Goal: Transaction & Acquisition: Purchase product/service

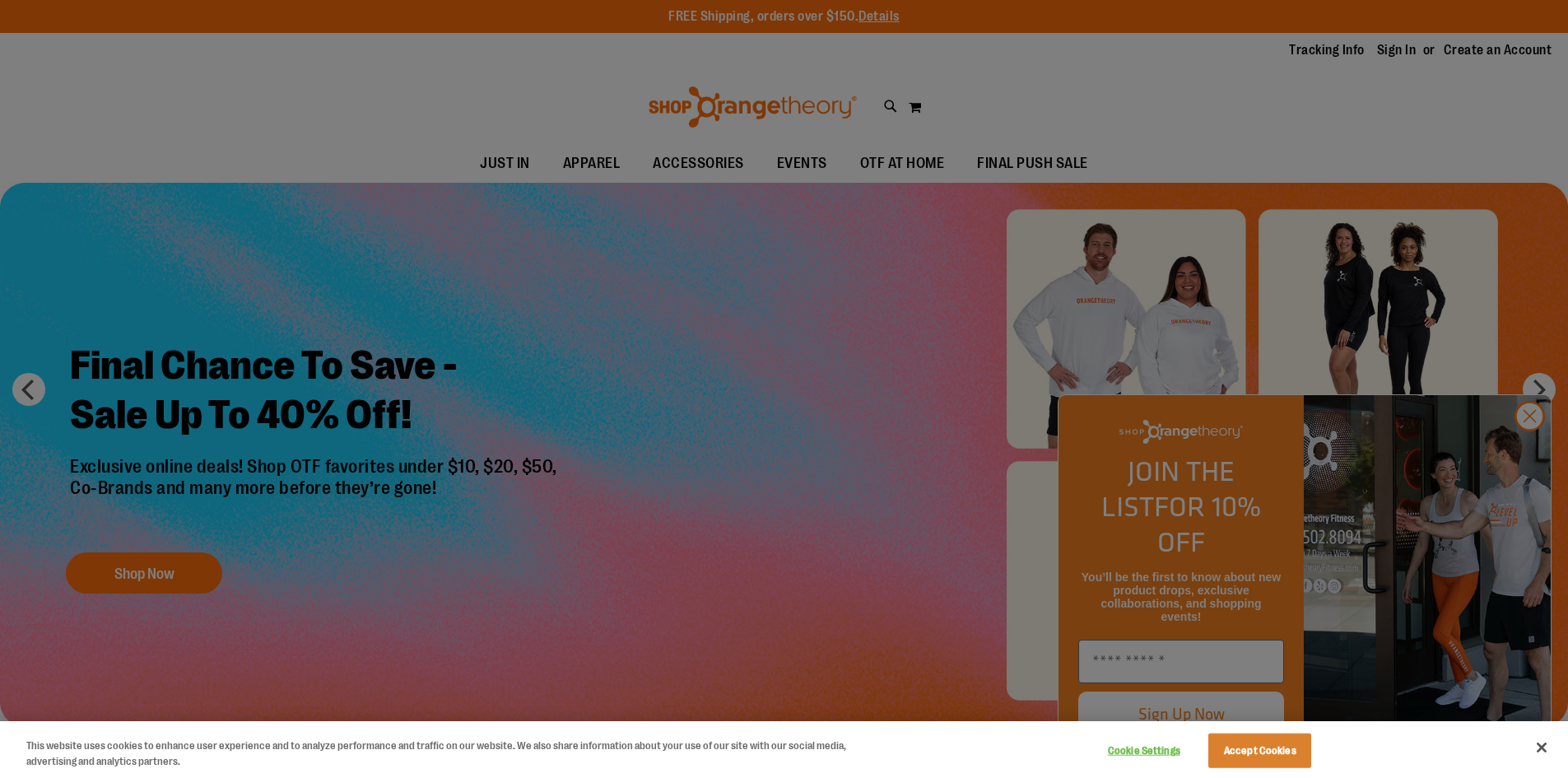
click at [1539, 453] on div at bounding box center [784, 389] width 1568 height 778
click at [1533, 399] on div at bounding box center [784, 389] width 1568 height 778
click at [1551, 740] on button "Close" at bounding box center [1542, 747] width 36 height 36
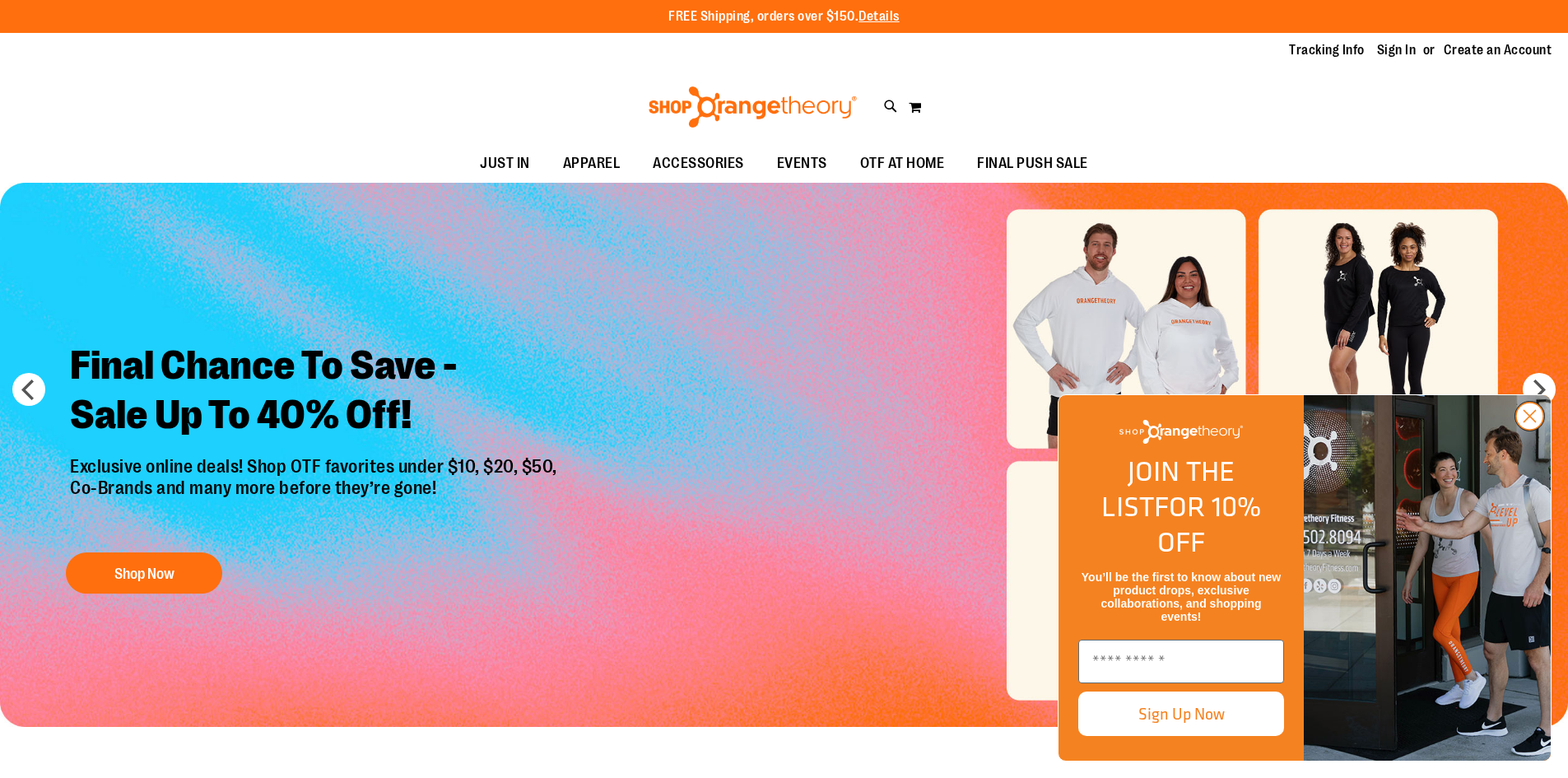
click at [1524, 430] on circle "Close dialog" at bounding box center [1529, 416] width 27 height 27
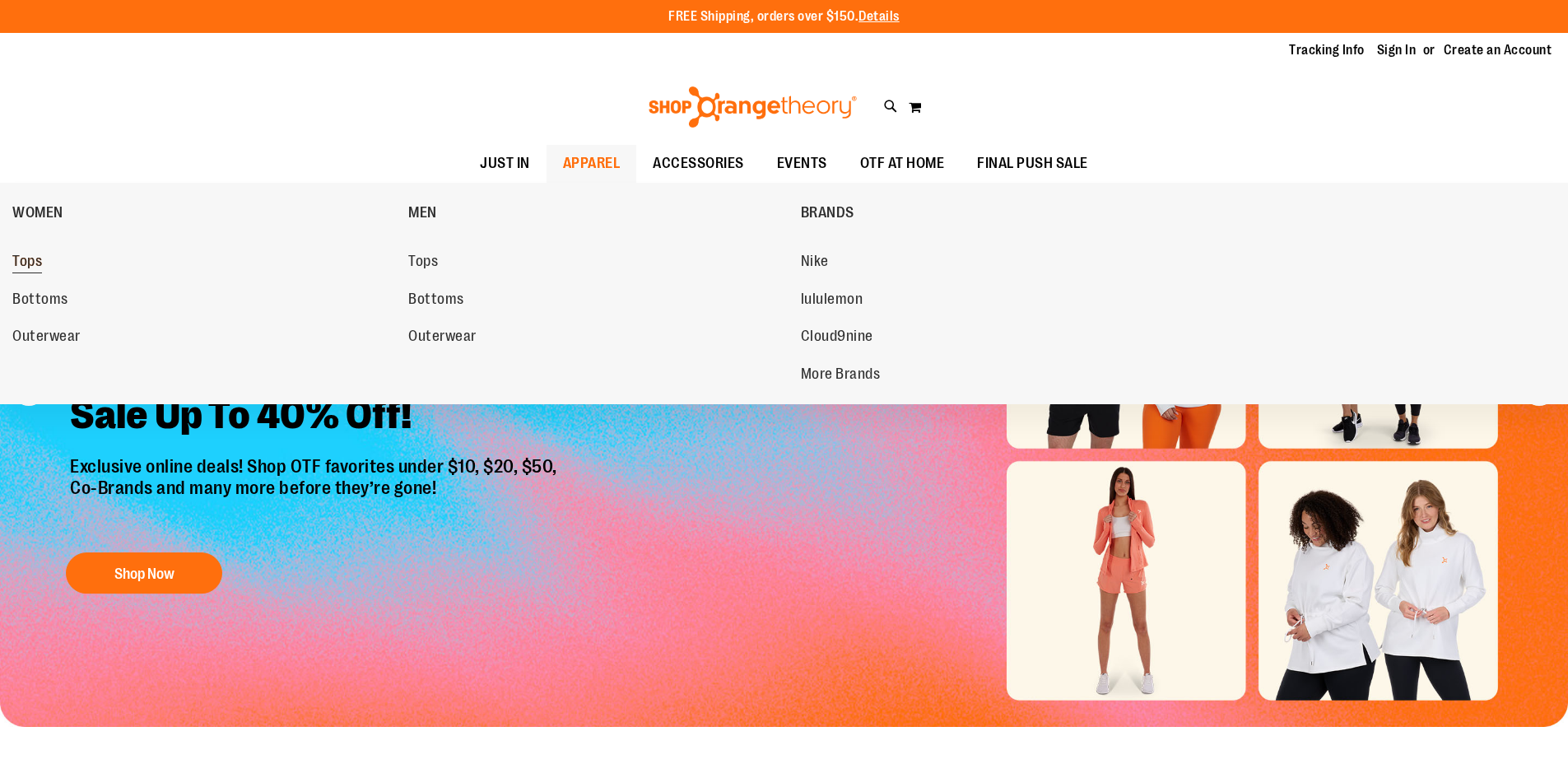
click at [21, 260] on span "Tops" at bounding box center [27, 263] width 30 height 21
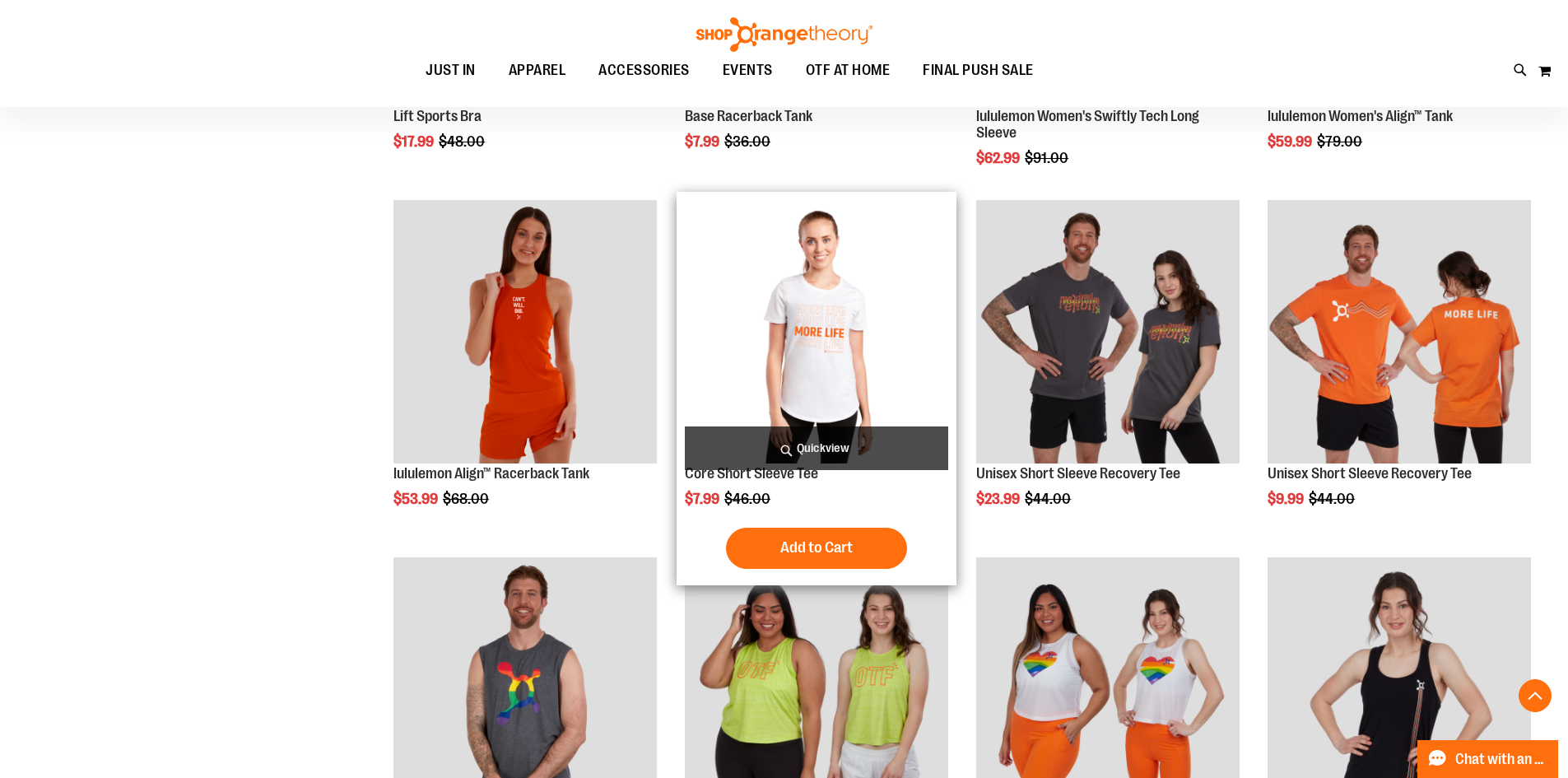
scroll to position [1234, 0]
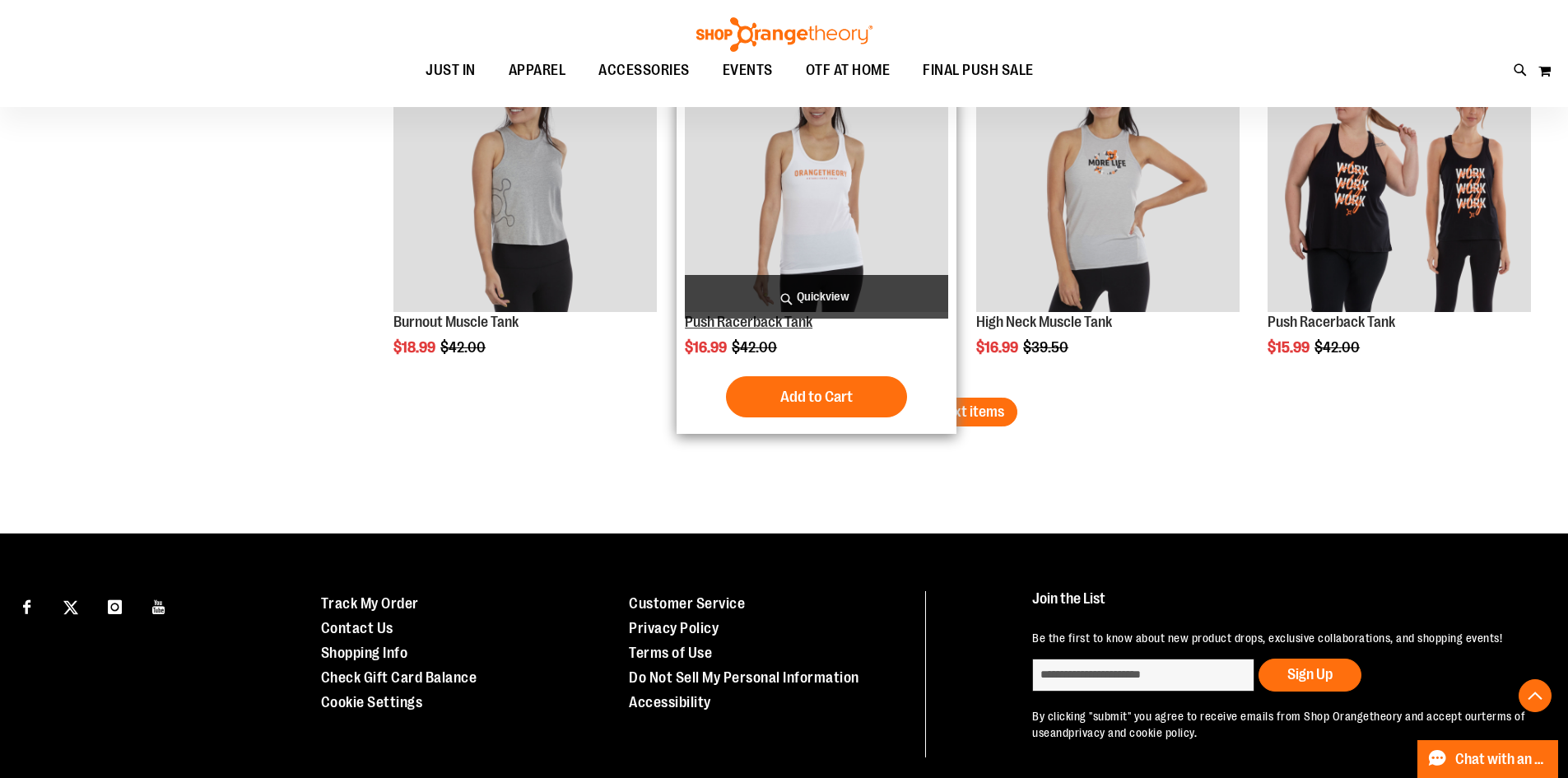
scroll to position [3221, 0]
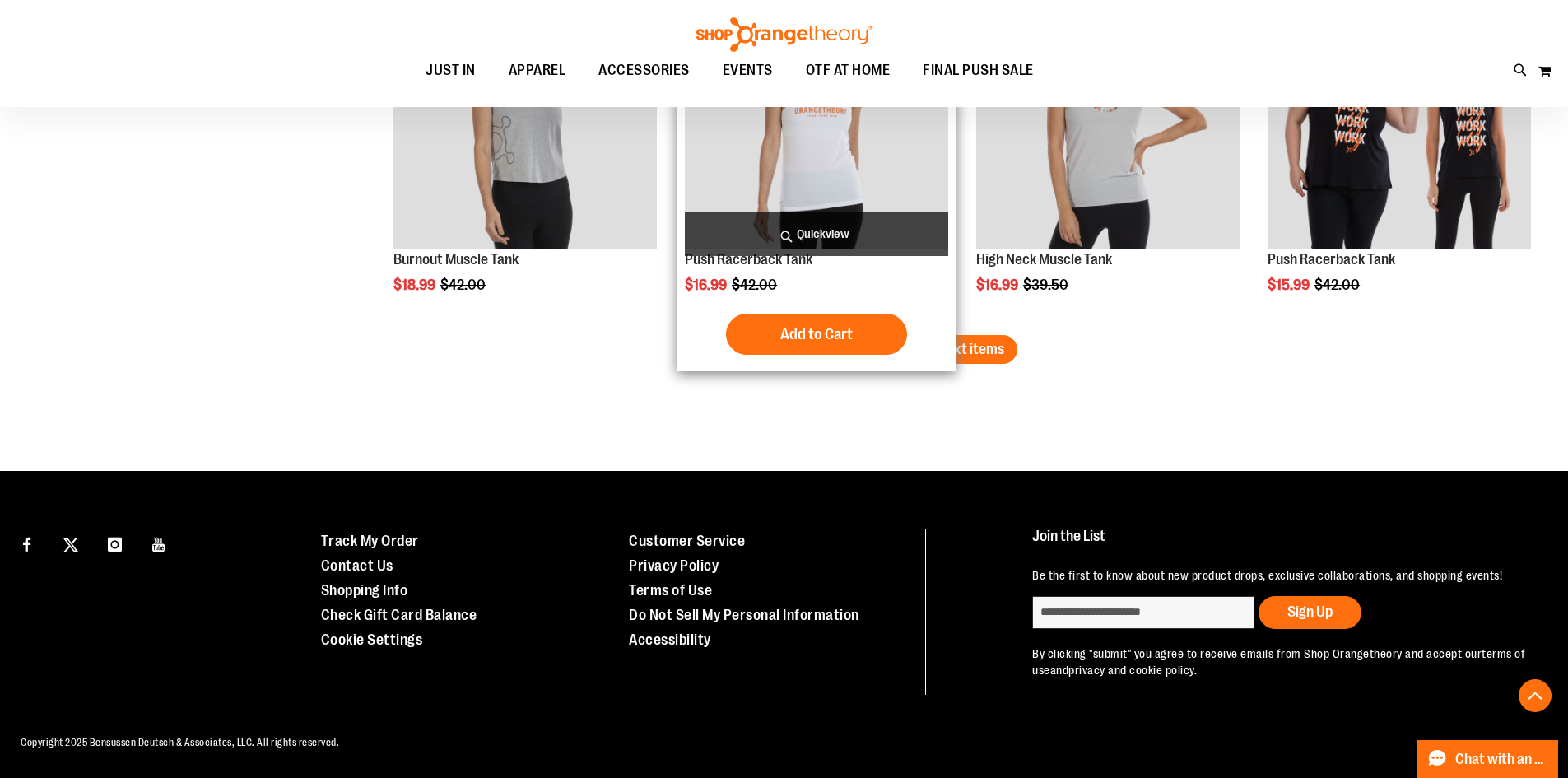
click at [952, 313] on div "Push Racerback Tank $16.99 Regular Price $42.00 Quickview" at bounding box center [816, 175] width 280 height 394
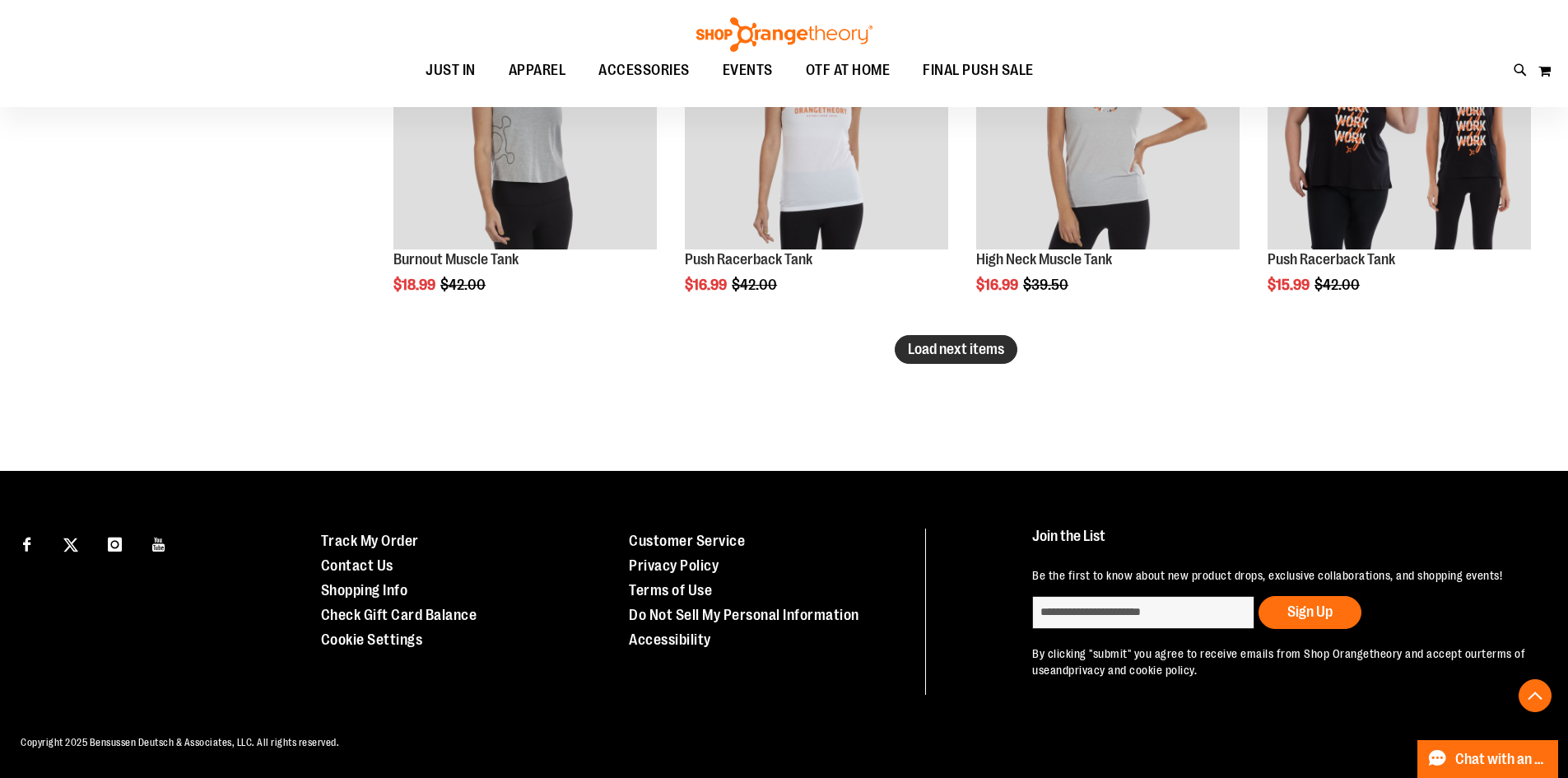
click at [1016, 335] on button "Load next items" at bounding box center [956, 349] width 122 height 29
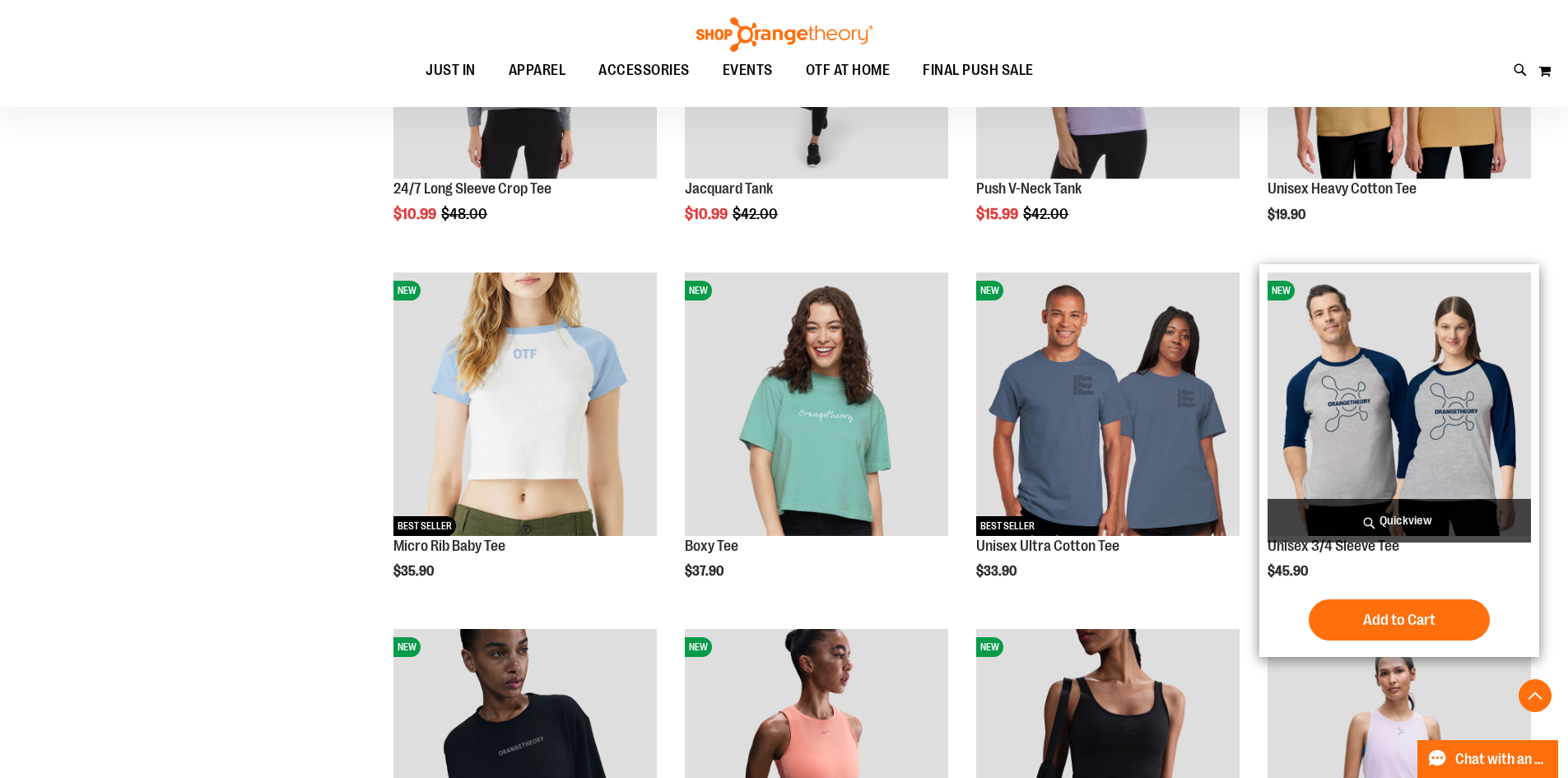
scroll to position [4045, 0]
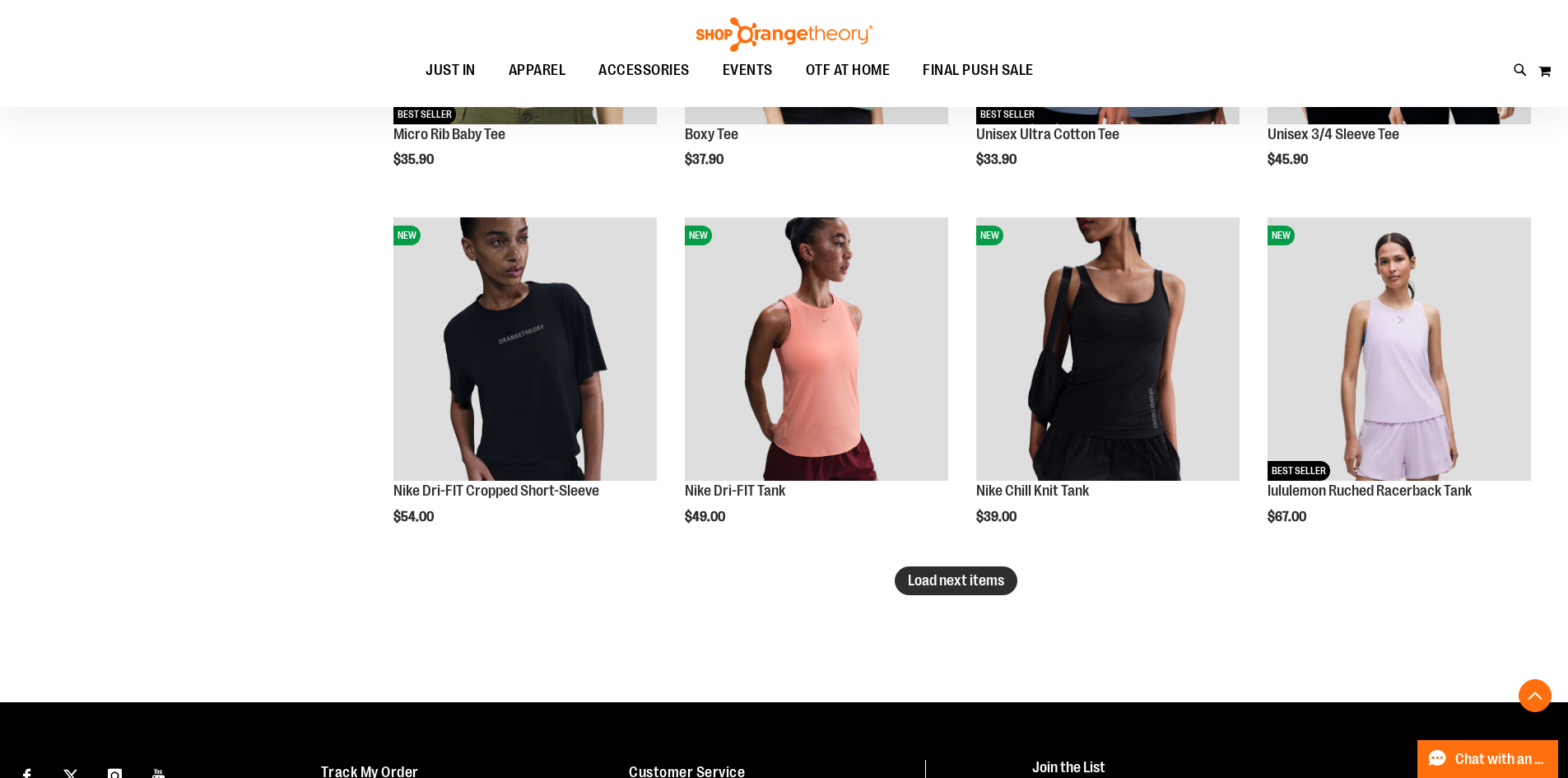
click at [946, 583] on span "Load next items" at bounding box center [956, 580] width 96 height 17
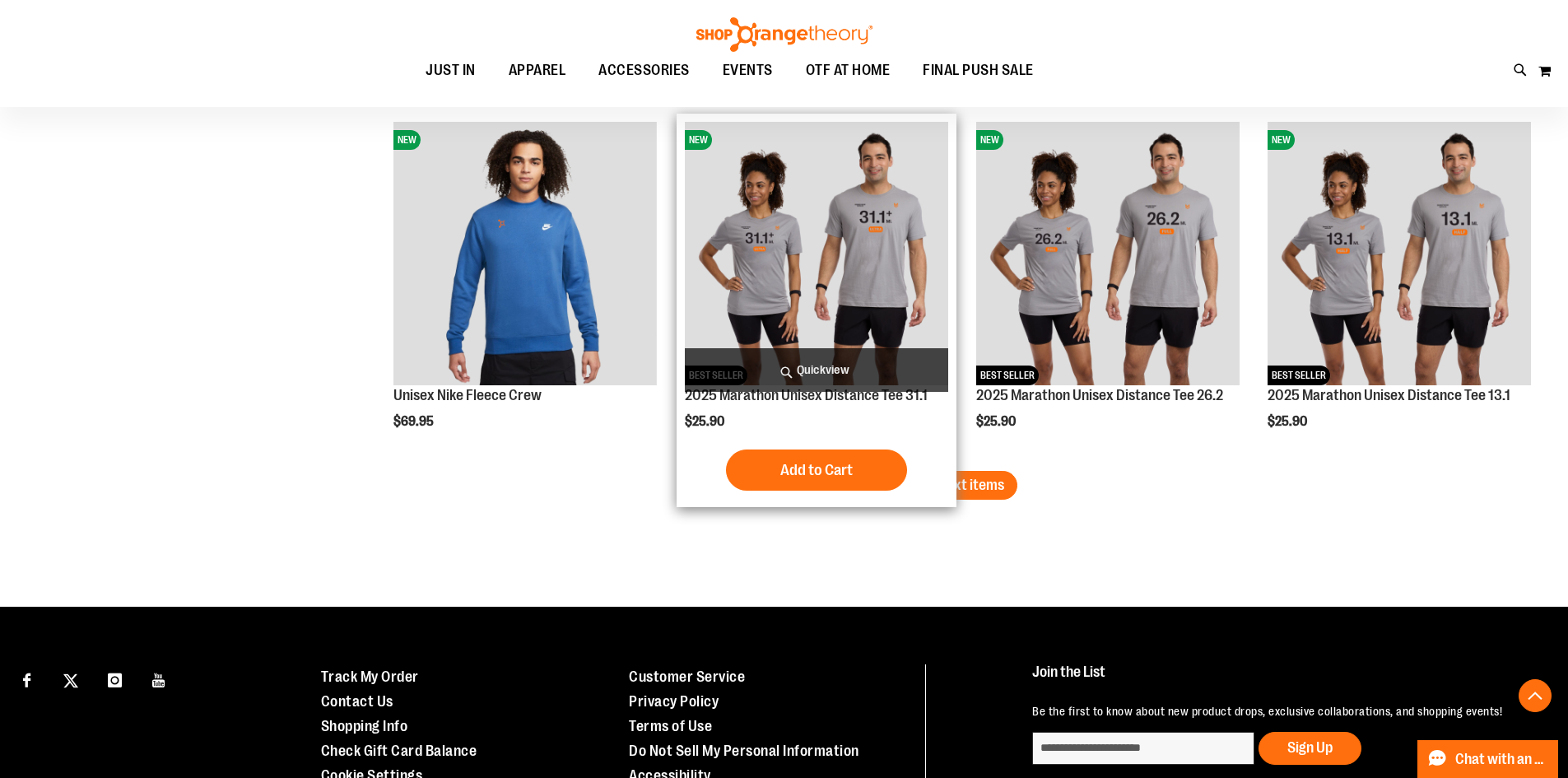
scroll to position [5362, 0]
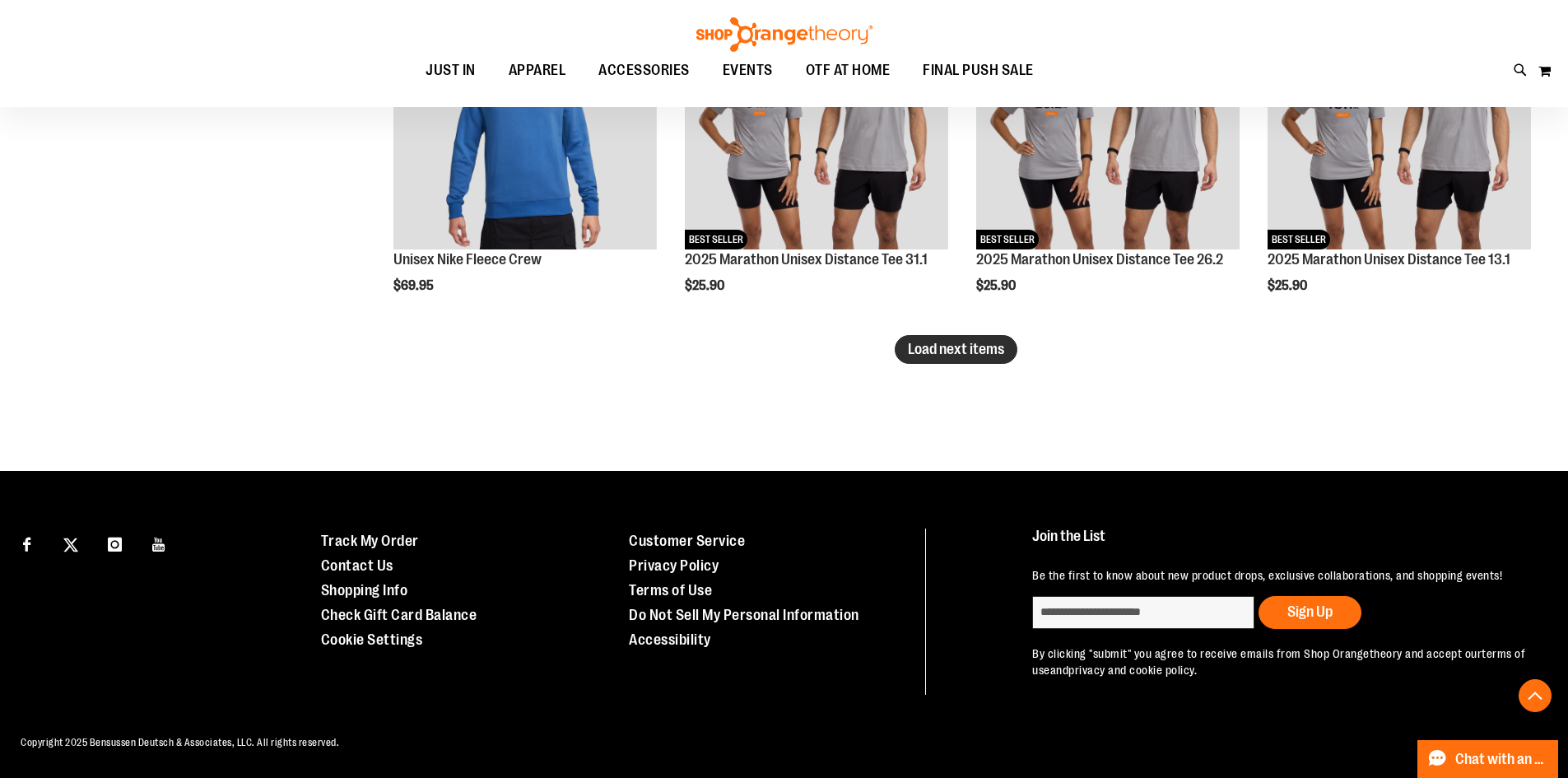
click at [990, 343] on button "Load next items" at bounding box center [956, 349] width 122 height 29
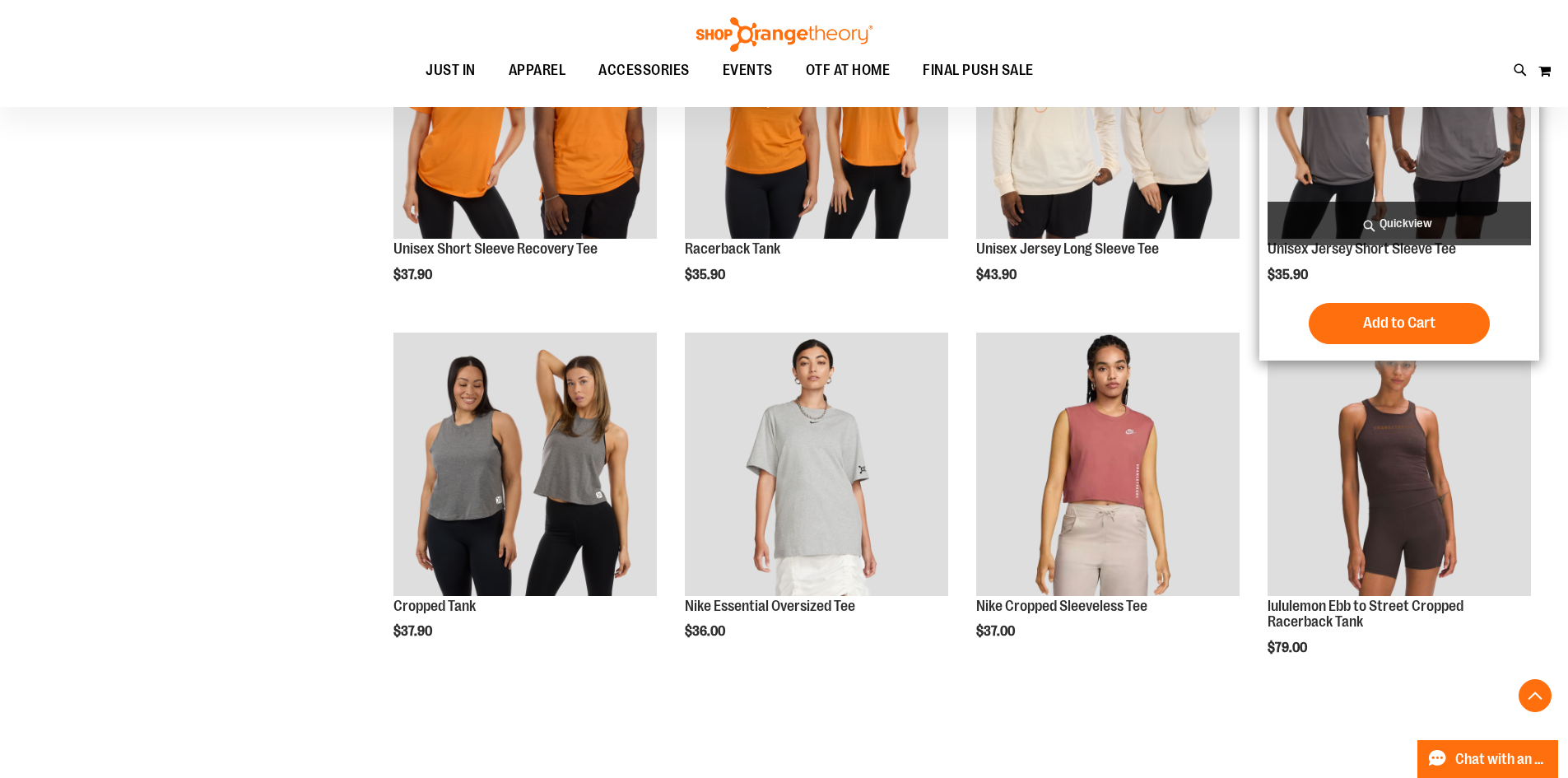
scroll to position [5773, 0]
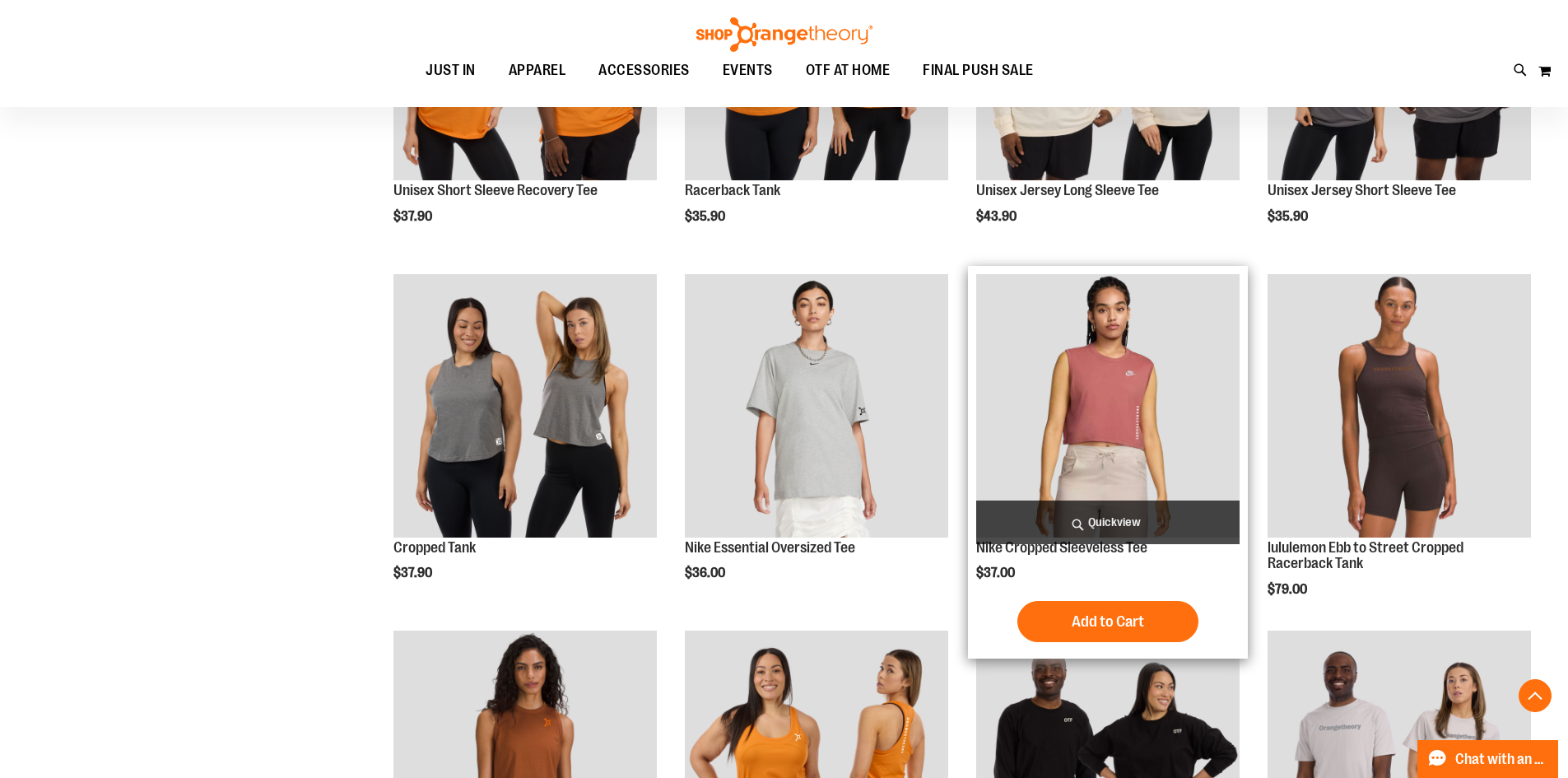
click at [1108, 366] on img "product" at bounding box center [1108, 406] width 264 height 264
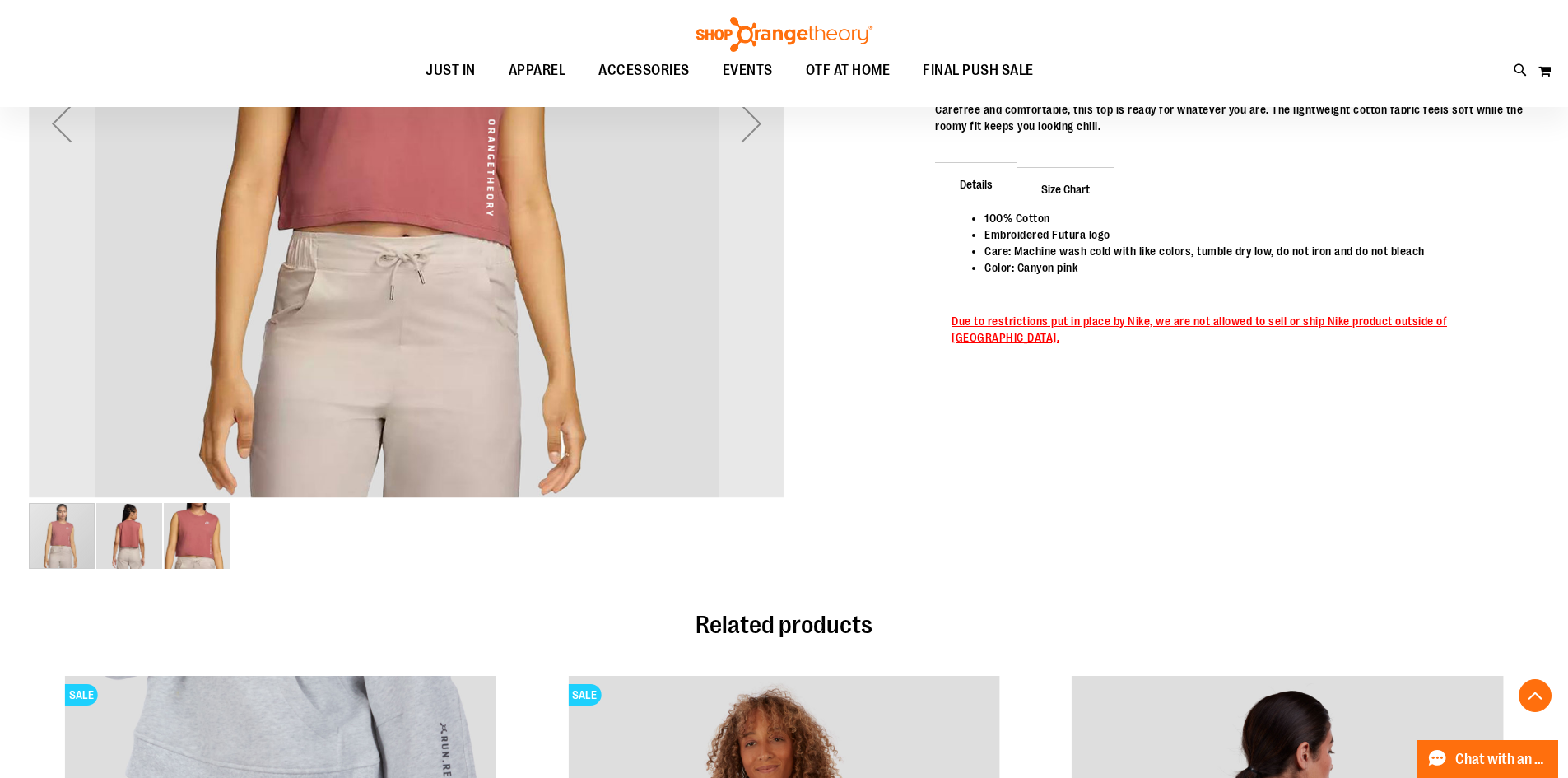
scroll to position [246, 0]
